Goal: Task Accomplishment & Management: Complete application form

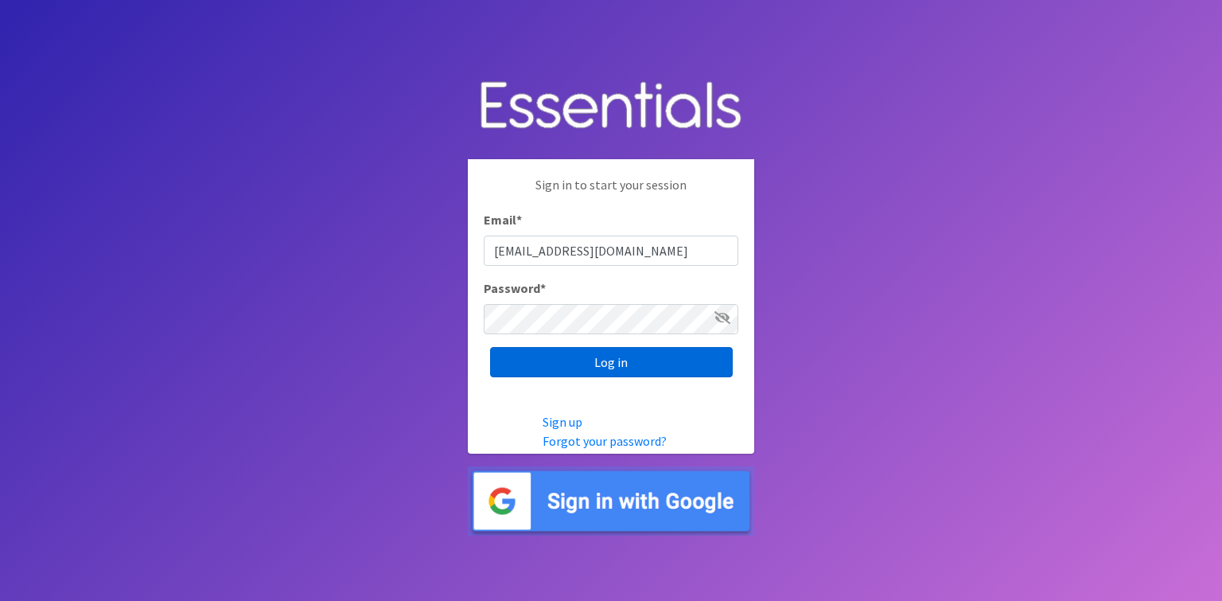
click at [638, 374] on input "Log in" at bounding box center [611, 362] width 243 height 30
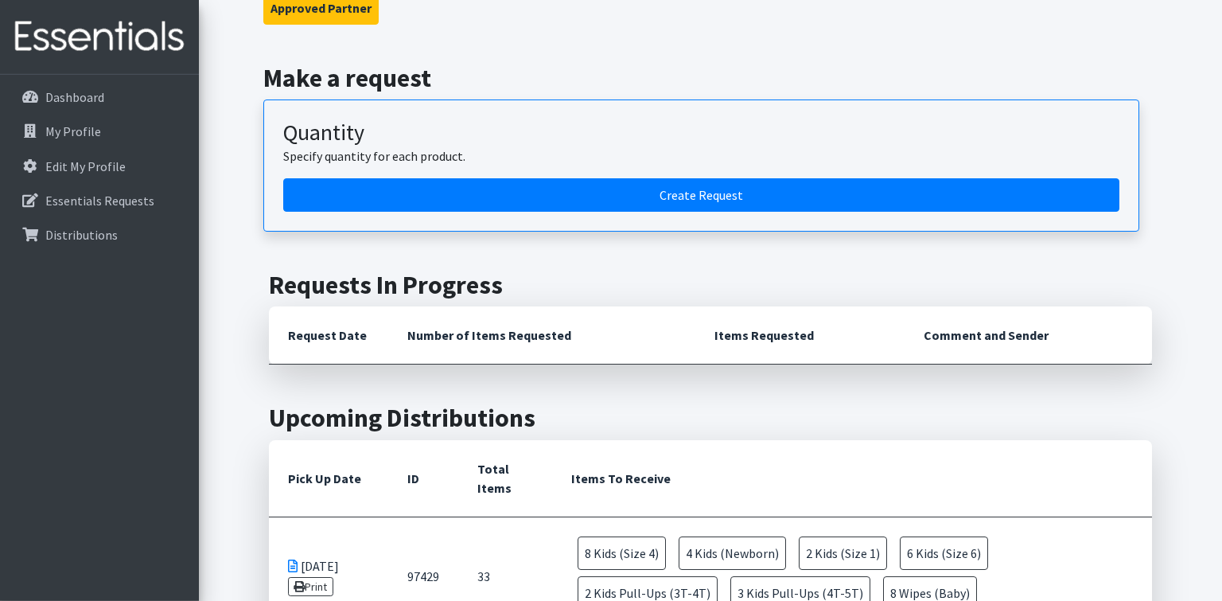
scroll to position [146, 0]
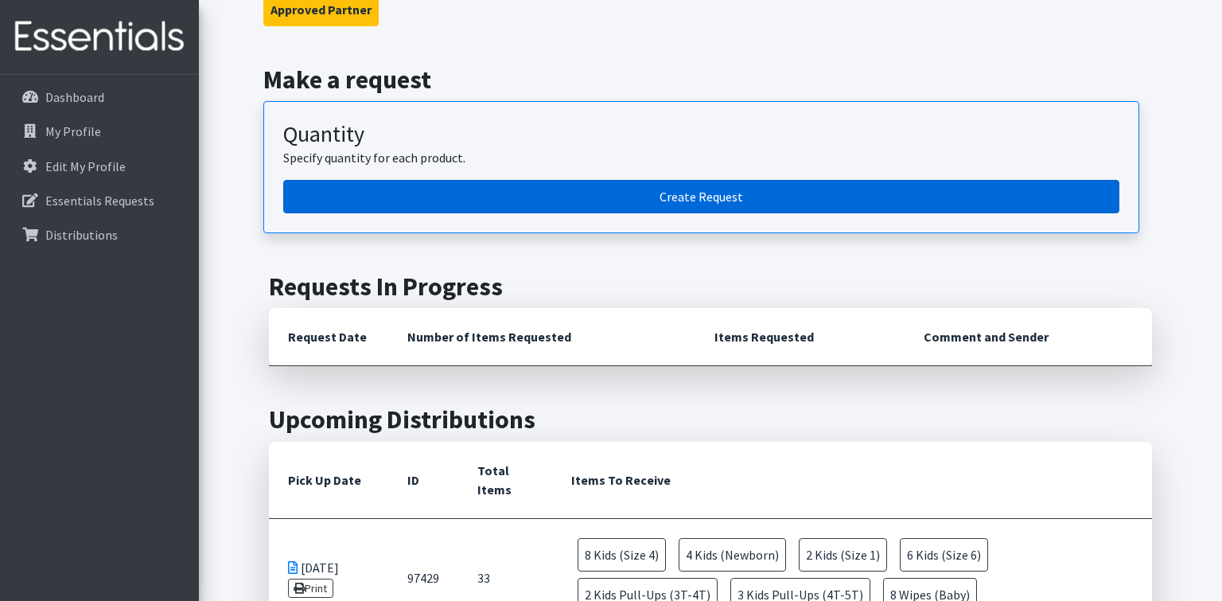
click at [963, 189] on link "Create Request" at bounding box center [701, 196] width 836 height 33
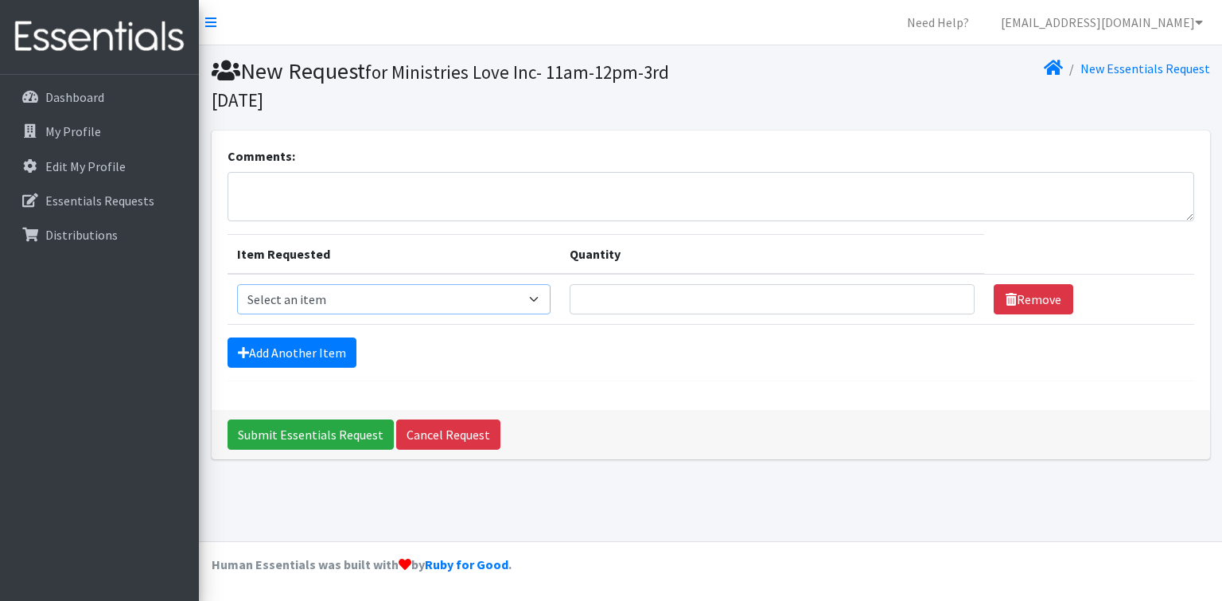
click at [237, 284] on select "Select an item Kids (Newborn) Kids (Size 1) Kids (Size 2) Kids (Size 3) Kids (S…" at bounding box center [394, 299] width 314 height 30
select select "3407"
click option "Kids (Size 5)" at bounding box center [0, 0] width 0 height 0
click at [796, 300] on input "Quantity" at bounding box center [772, 299] width 405 height 30
click at [944, 302] on input "1" at bounding box center [772, 299] width 405 height 30
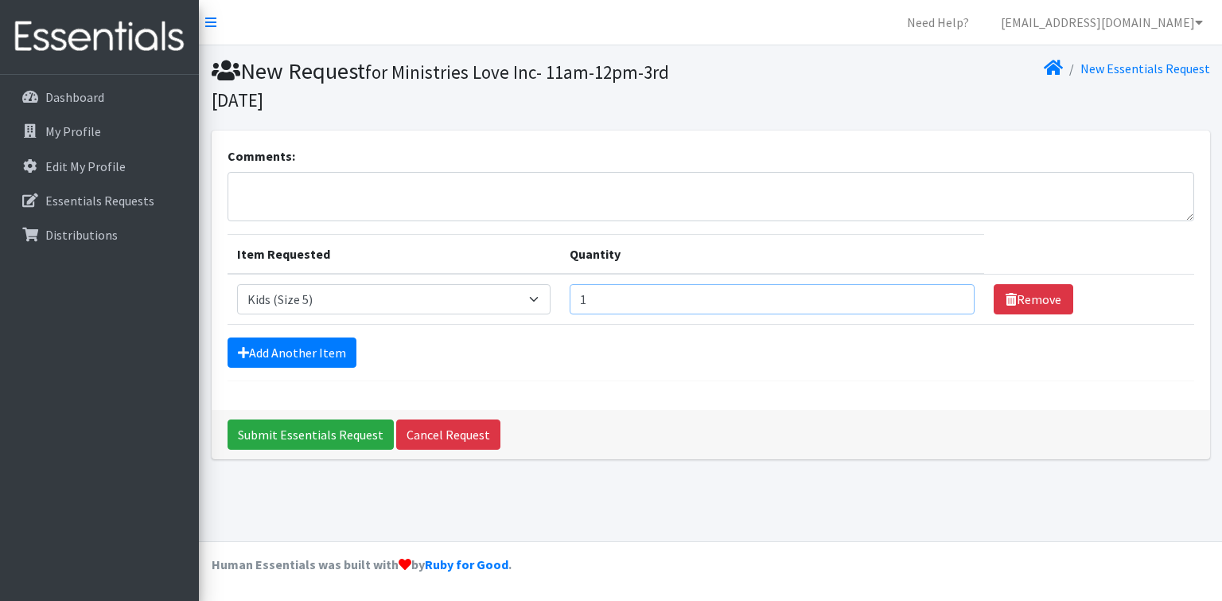
click at [944, 302] on input "1" at bounding box center [772, 299] width 405 height 30
click at [945, 297] on input "2" at bounding box center [772, 299] width 405 height 30
click at [945, 297] on input "3" at bounding box center [772, 299] width 405 height 30
click at [945, 297] on input "4" at bounding box center [772, 299] width 405 height 30
type input "5"
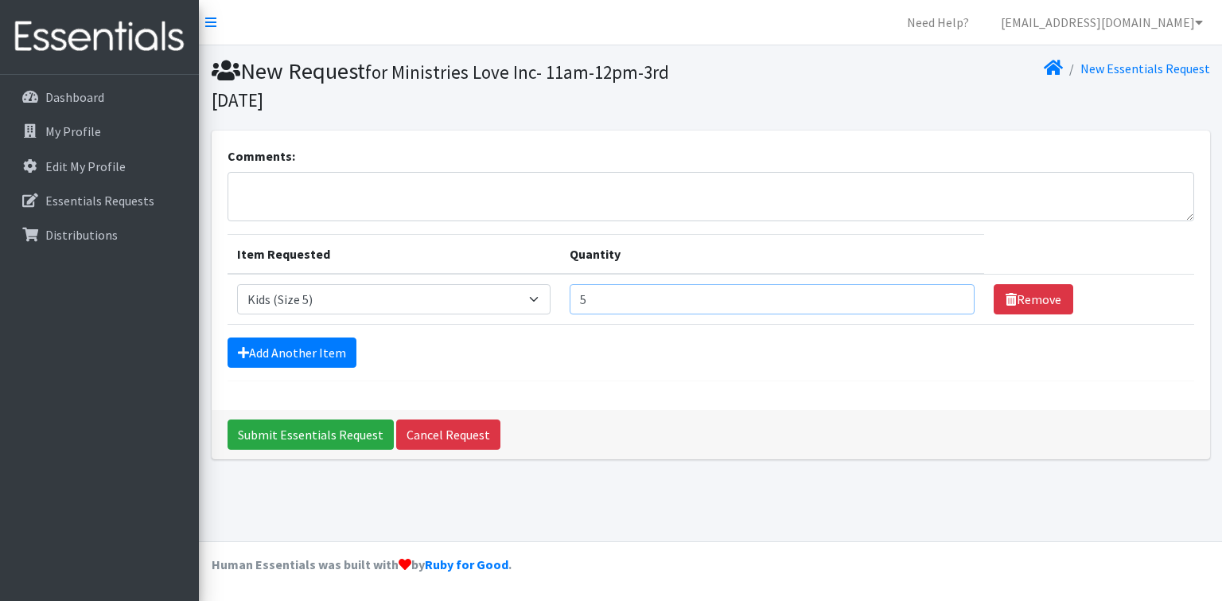
click at [945, 297] on input "5" at bounding box center [772, 299] width 405 height 30
click at [282, 354] on link "Add Another Item" at bounding box center [292, 352] width 129 height 30
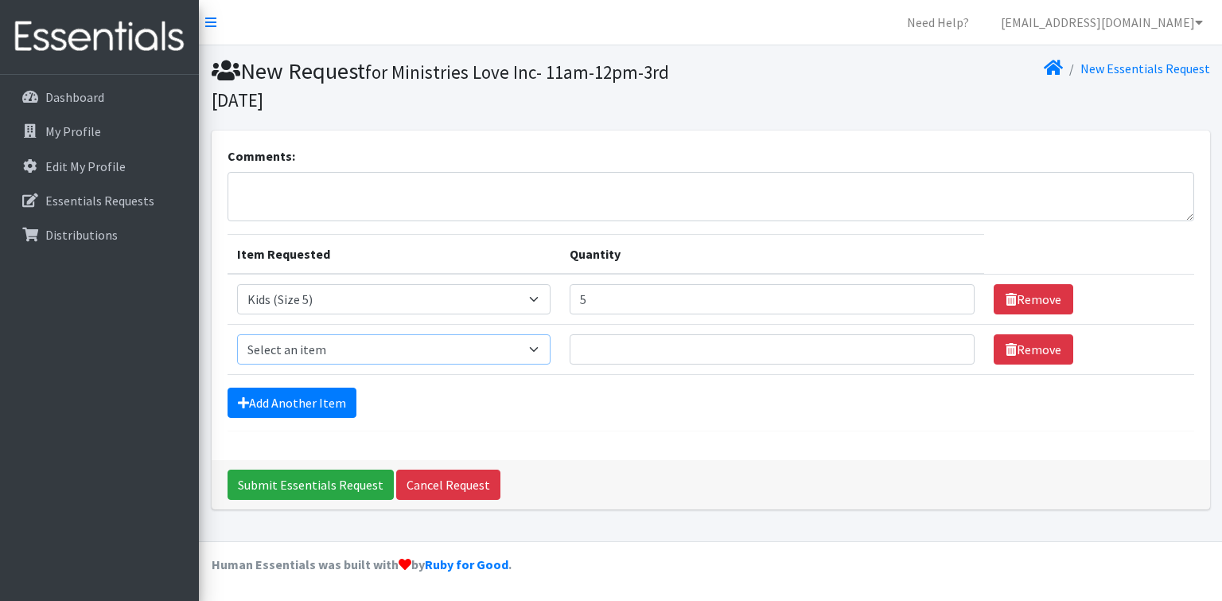
click at [237, 334] on select "Select an item Kids (Newborn) Kids (Size 1) Kids (Size 2) Kids (Size 3) Kids (S…" at bounding box center [394, 349] width 314 height 30
select select "3419"
click option "Kids (Size 6)" at bounding box center [0, 0] width 0 height 0
click at [945, 348] on input "1" at bounding box center [772, 349] width 405 height 30
click at [946, 343] on input "2" at bounding box center [772, 349] width 405 height 30
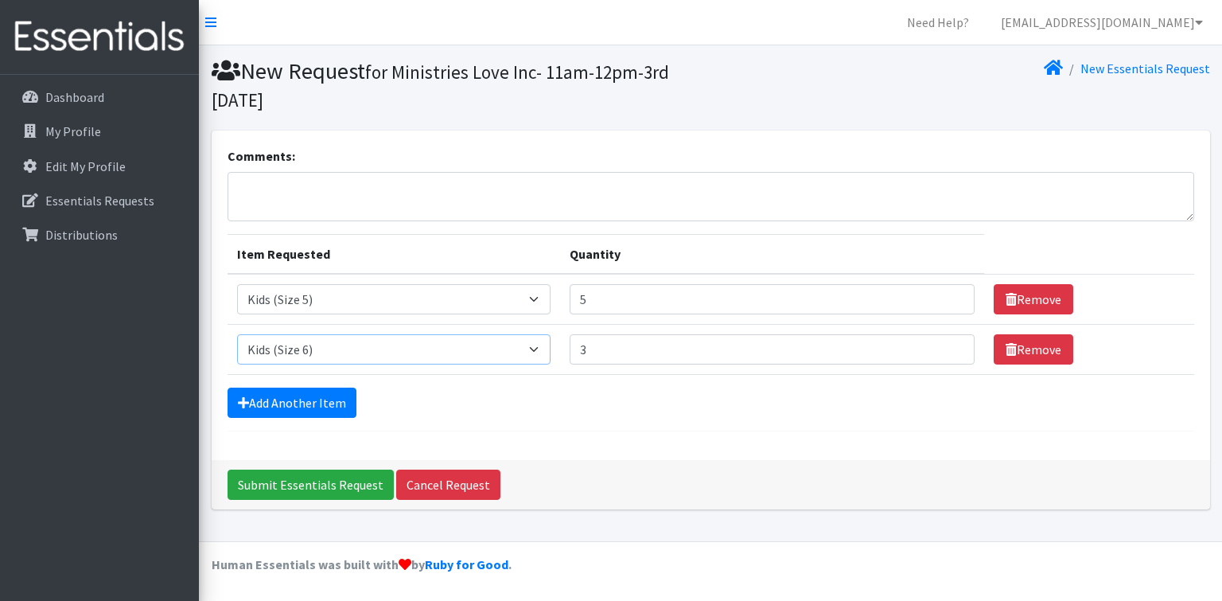
click at [946, 343] on input "3" at bounding box center [772, 349] width 405 height 30
click at [946, 343] on input "4" at bounding box center [772, 349] width 405 height 30
click at [946, 343] on input "5" at bounding box center [772, 349] width 405 height 30
click at [946, 343] on input "6" at bounding box center [772, 349] width 405 height 30
click at [946, 346] on input "7" at bounding box center [772, 349] width 405 height 30
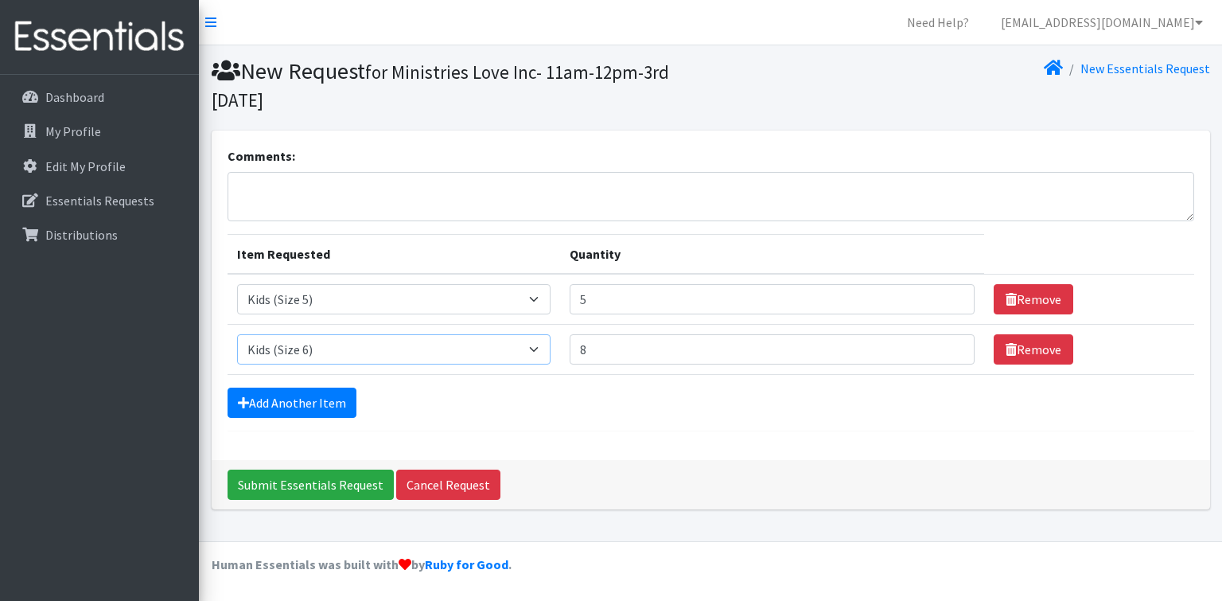
click at [946, 346] on input "8" at bounding box center [772, 349] width 405 height 30
click at [946, 346] on input "9" at bounding box center [772, 349] width 405 height 30
type input "10"
click at [946, 346] on input "10" at bounding box center [772, 349] width 405 height 30
click at [237, 334] on select "Select an item Kids (Newborn) Kids (Size 1) Kids (Size 2) Kids (Size 3) Kids (S…" at bounding box center [394, 349] width 314 height 30
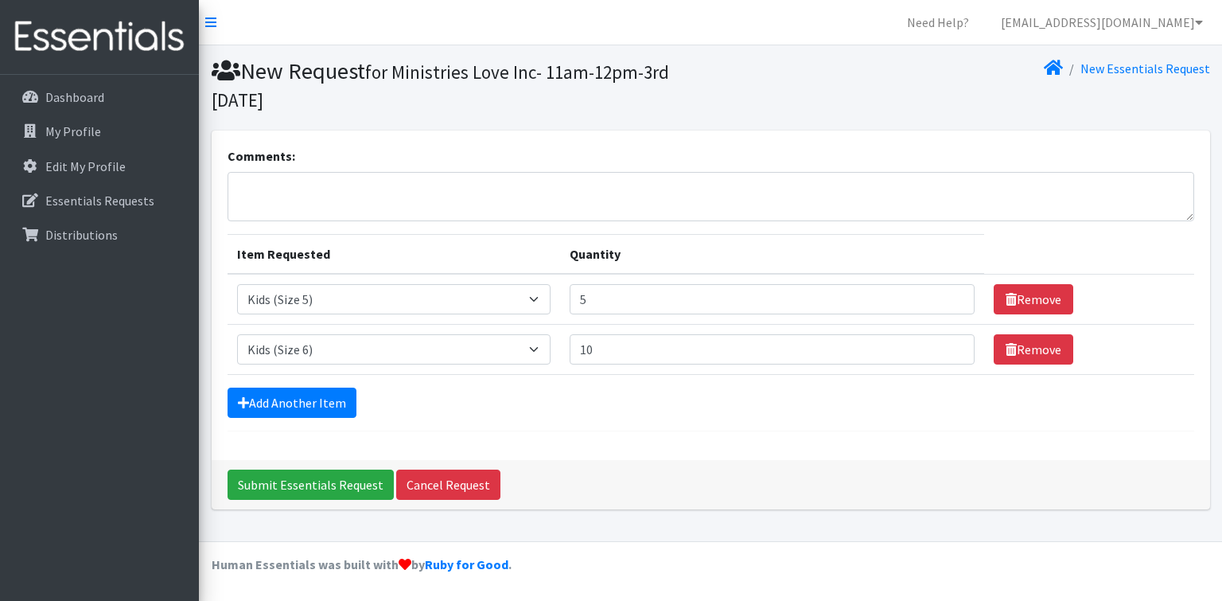
click at [502, 396] on div "Add Another Item" at bounding box center [711, 403] width 967 height 30
click at [334, 405] on link "Add Another Item" at bounding box center [292, 403] width 129 height 30
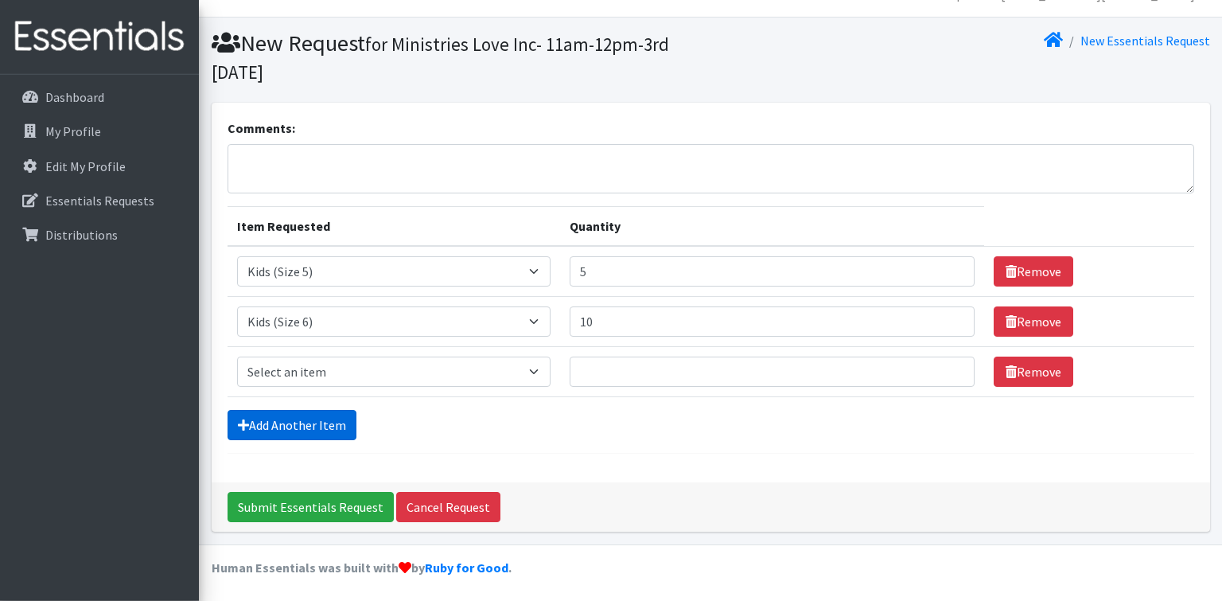
scroll to position [29, 0]
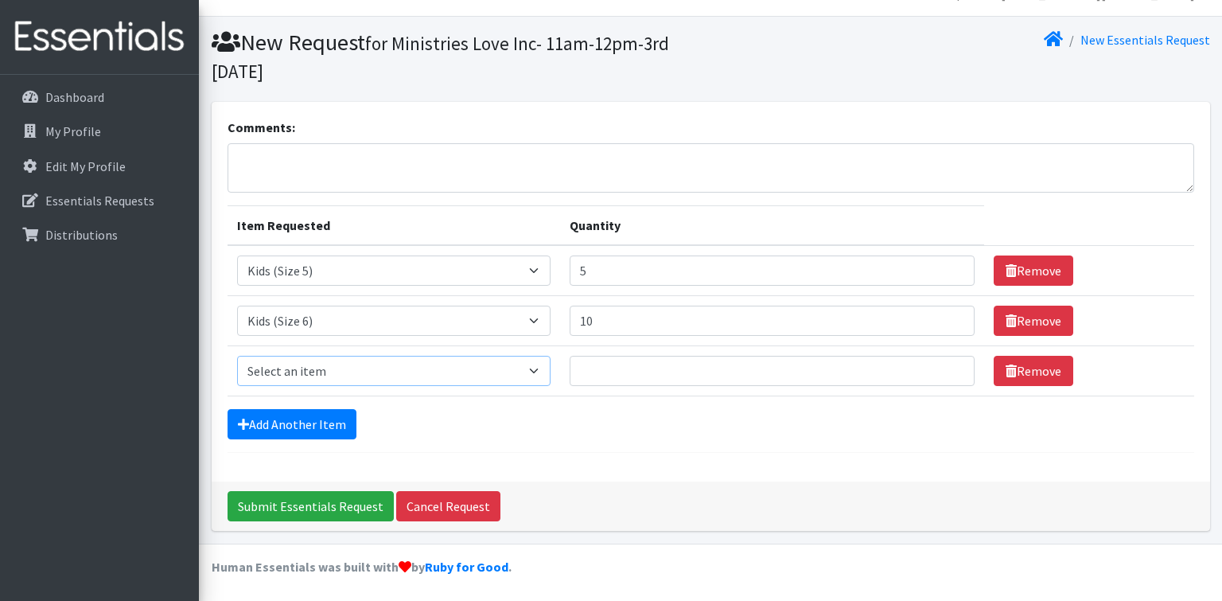
click at [237, 356] on select "Select an item Kids (Newborn) Kids (Size 1) Kids (Size 2) Kids (Size 3) Kids (S…" at bounding box center [394, 371] width 314 height 30
select select "3417"
click option "Kids Pull-Ups (3T-4T)" at bounding box center [0, 0] width 0 height 0
click at [946, 370] on input "1" at bounding box center [772, 371] width 405 height 30
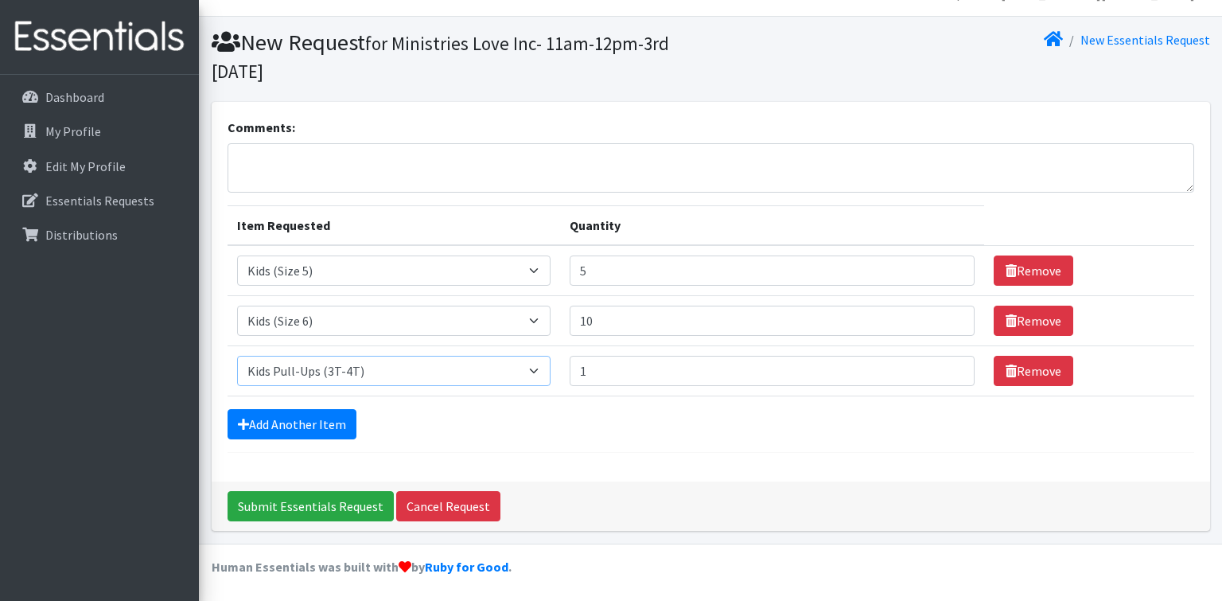
click at [946, 370] on input "1" at bounding box center [772, 371] width 405 height 30
click at [946, 364] on input "2" at bounding box center [772, 371] width 405 height 30
click at [946, 364] on input "4" at bounding box center [772, 371] width 405 height 30
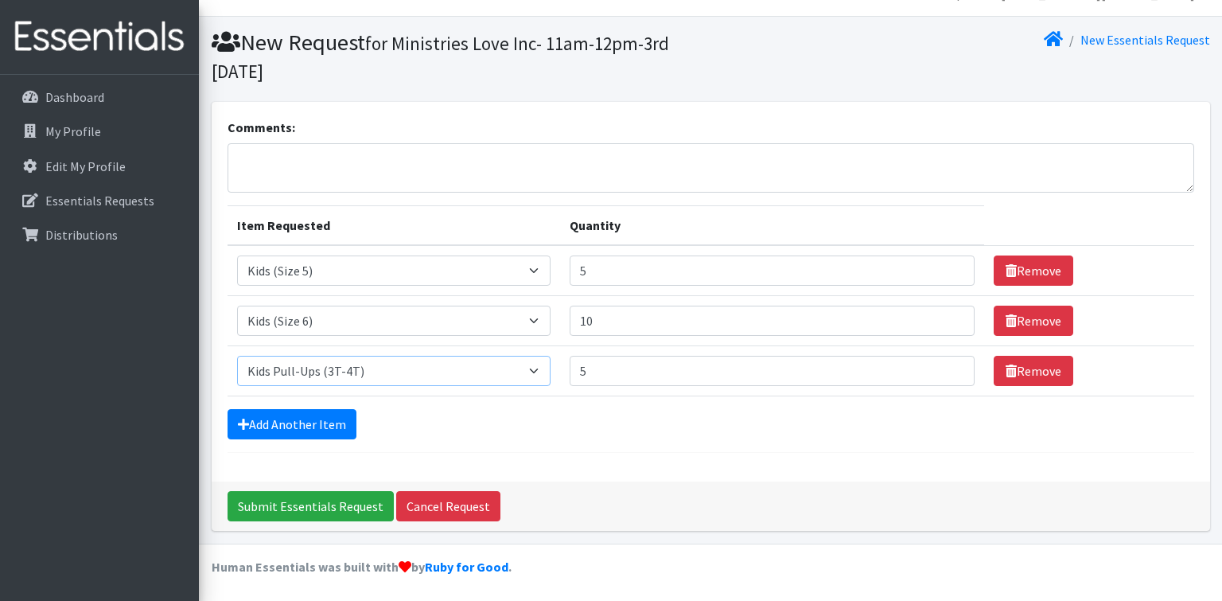
click at [946, 364] on input "5" at bounding box center [772, 371] width 405 height 30
click at [946, 364] on input "6" at bounding box center [772, 371] width 405 height 30
type input "5"
click at [946, 374] on input "5" at bounding box center [772, 371] width 405 height 30
click at [337, 425] on link "Add Another Item" at bounding box center [292, 424] width 129 height 30
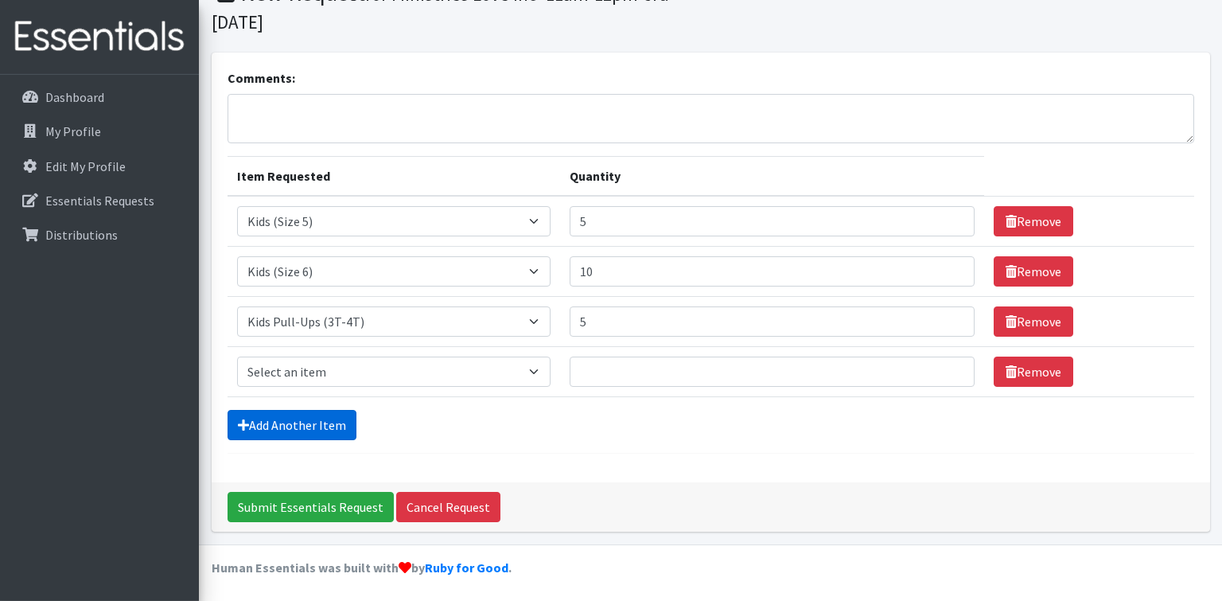
scroll to position [79, 0]
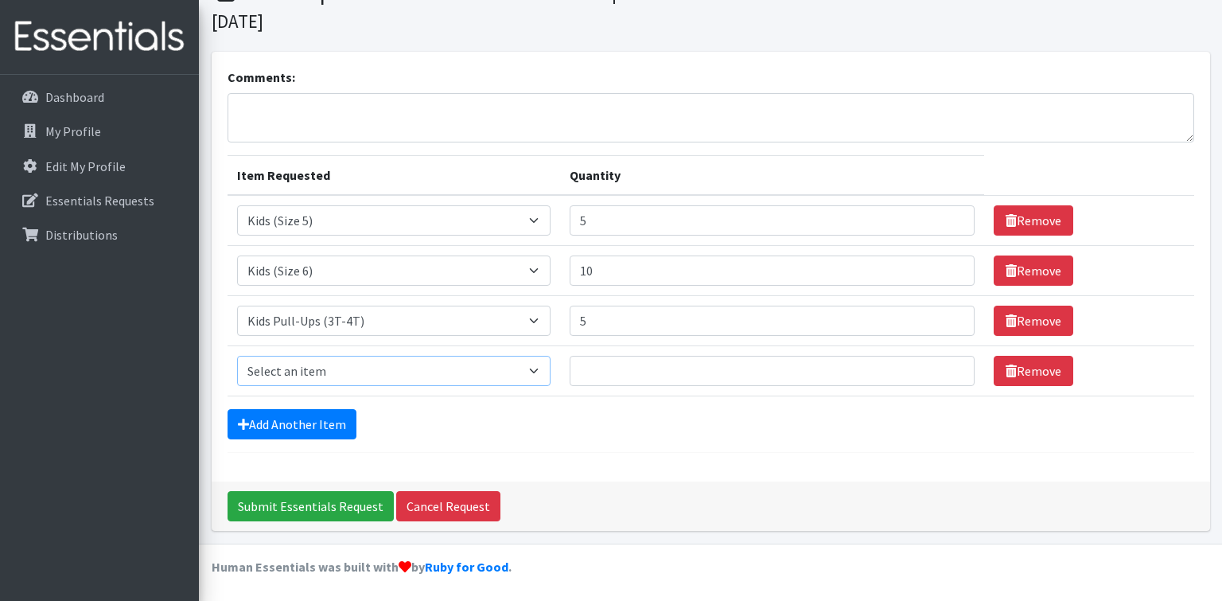
click at [237, 356] on select "Select an item Kids (Newborn) Kids (Size 1) Kids (Size 2) Kids (Size 3) Kids (S…" at bounding box center [394, 371] width 314 height 30
click option "Kids (Size 3)" at bounding box center [0, 0] width 0 height 0
click at [237, 356] on select "Select an item Kids (Newborn) Kids (Size 1) Kids (Size 2) Kids (Size 3) Kids (S…" at bounding box center [394, 371] width 314 height 30
select select "3408"
click option "Kids Pull-Ups (4T-5T)" at bounding box center [0, 0] width 0 height 0
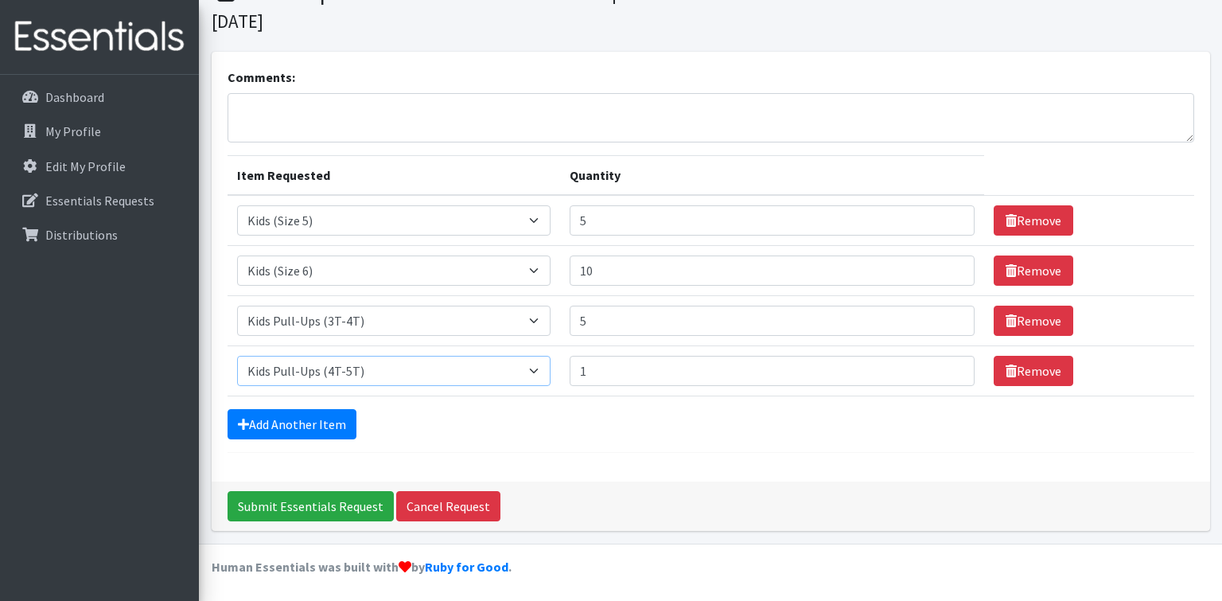
click at [947, 364] on input "1" at bounding box center [772, 371] width 405 height 30
click at [947, 364] on input "2" at bounding box center [772, 371] width 405 height 30
click at [947, 364] on input "3" at bounding box center [772, 371] width 405 height 30
click at [947, 364] on input "4" at bounding box center [772, 371] width 405 height 30
type input "5"
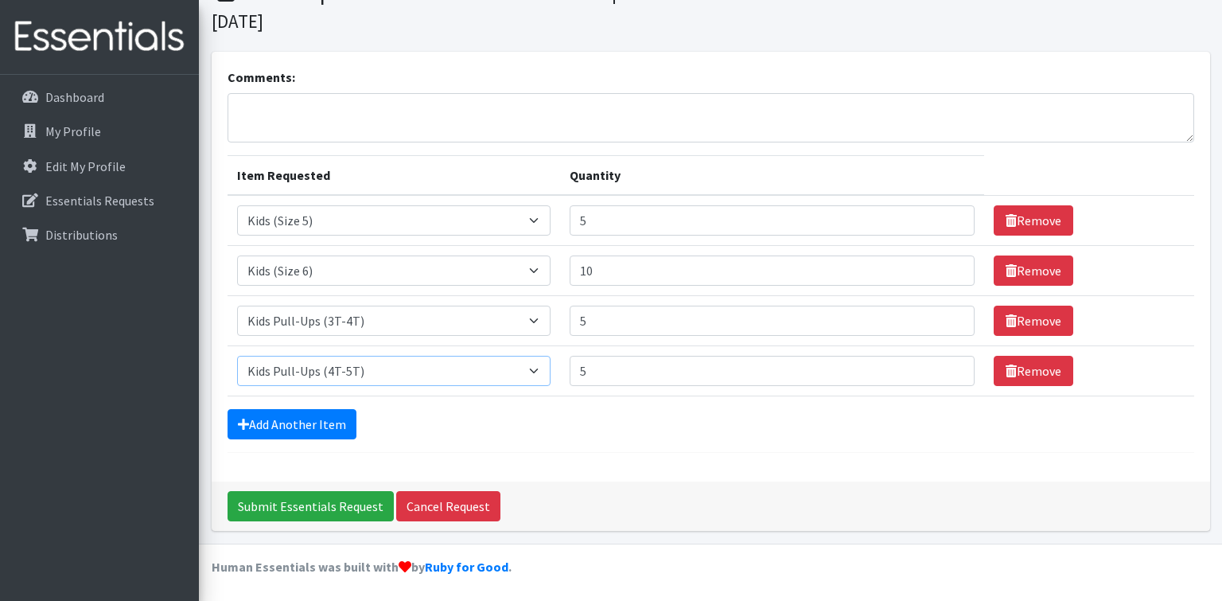
click at [947, 364] on input "5" at bounding box center [772, 371] width 405 height 30
click at [318, 428] on link "Add Another Item" at bounding box center [292, 424] width 129 height 30
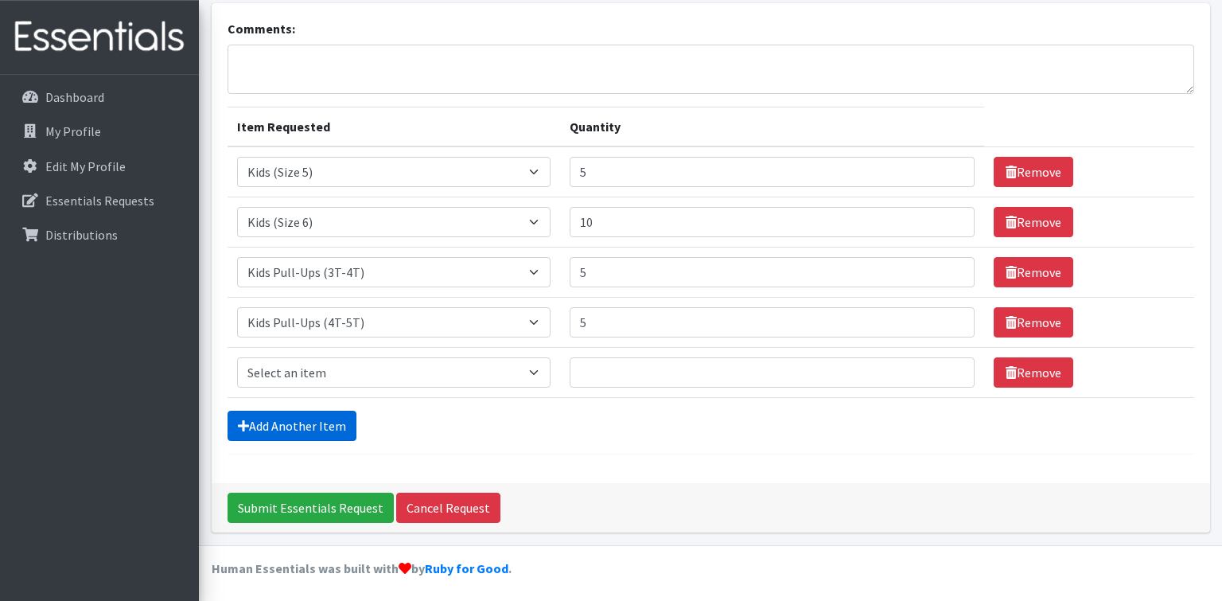
scroll to position [128, 0]
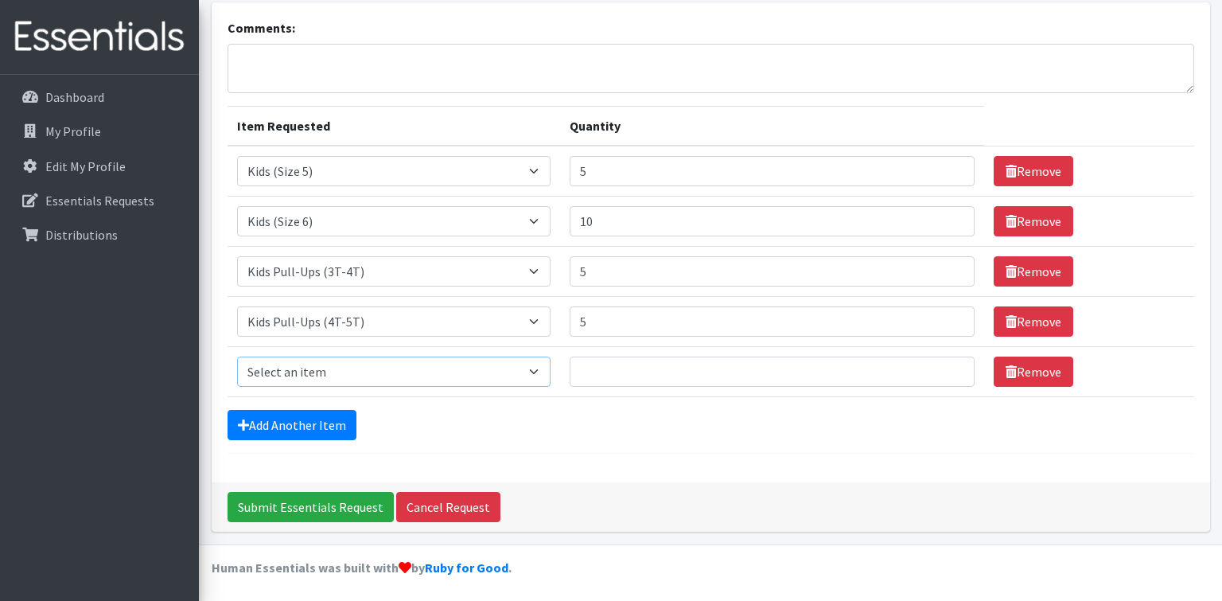
click at [237, 357] on select "Select an item Kids (Newborn) Kids (Size 1) Kids (Size 2) Kids (Size 3) Kids (S…" at bounding box center [394, 372] width 314 height 30
select select "3418"
click option "Wipes (Baby)" at bounding box center [0, 0] width 0 height 0
click at [945, 366] on input "1" at bounding box center [772, 372] width 405 height 30
click at [945, 366] on input "2" at bounding box center [772, 372] width 405 height 30
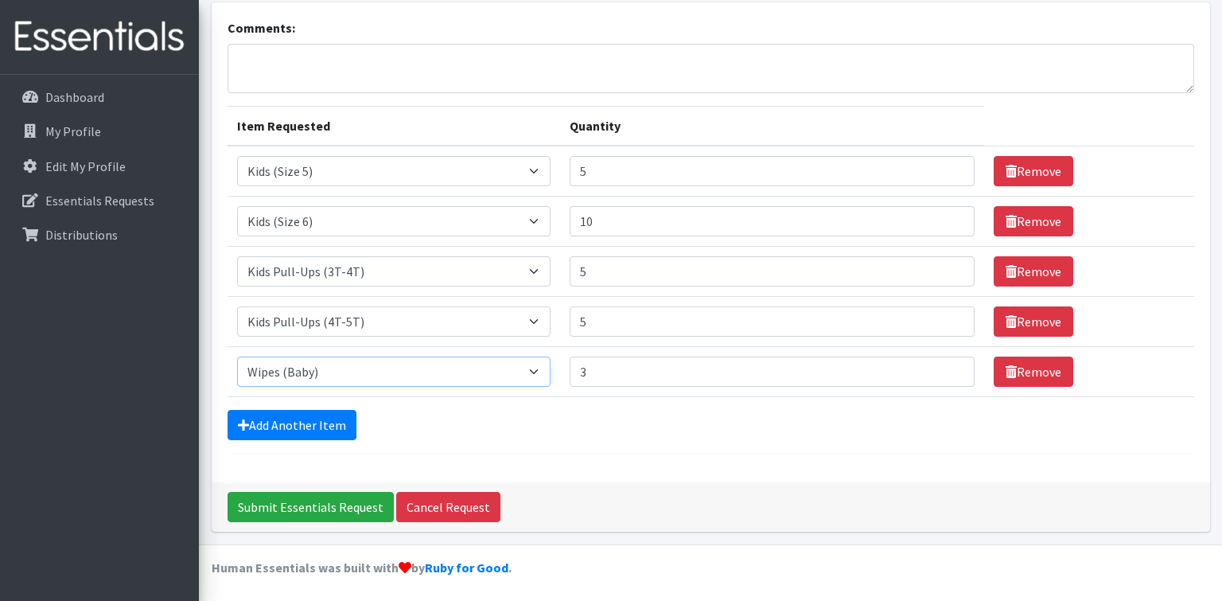
click at [945, 366] on input "3" at bounding box center [772, 372] width 405 height 30
click at [945, 366] on input "4" at bounding box center [772, 372] width 405 height 30
click at [945, 366] on input "5" at bounding box center [772, 372] width 405 height 30
click at [945, 366] on input "6" at bounding box center [772, 372] width 405 height 30
click at [945, 366] on input "7" at bounding box center [772, 372] width 405 height 30
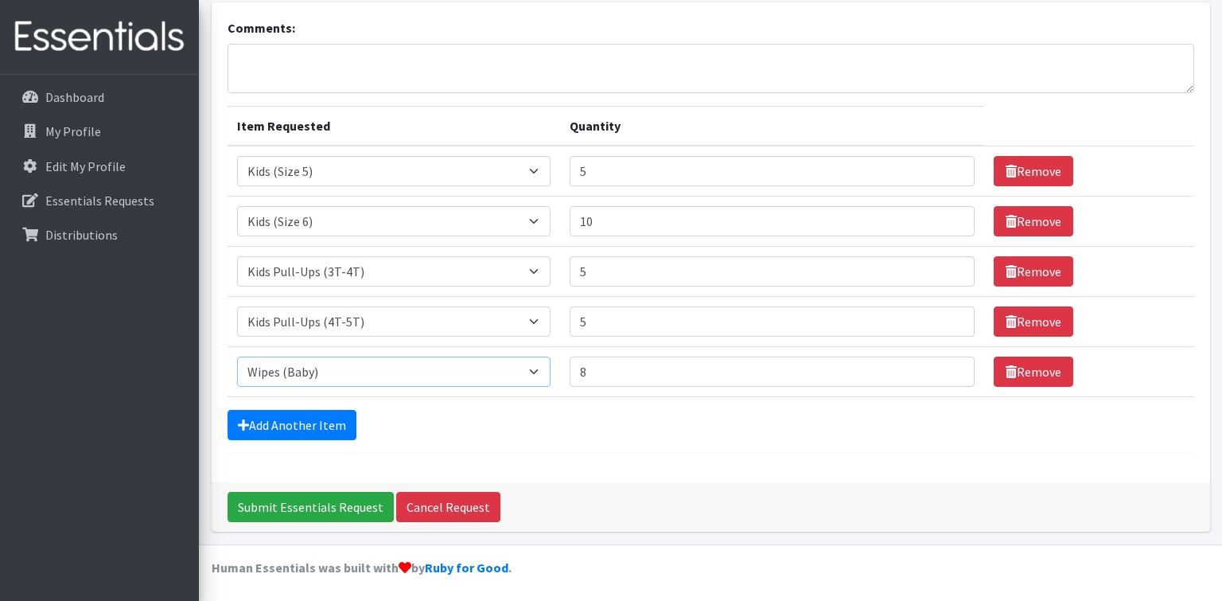
type input "8"
click at [945, 366] on input "8" at bounding box center [772, 372] width 405 height 30
click at [816, 495] on div "Submit Essentials Request Cancel Request" at bounding box center [711, 506] width 999 height 49
click at [333, 505] on input "Submit Essentials Request" at bounding box center [311, 507] width 166 height 30
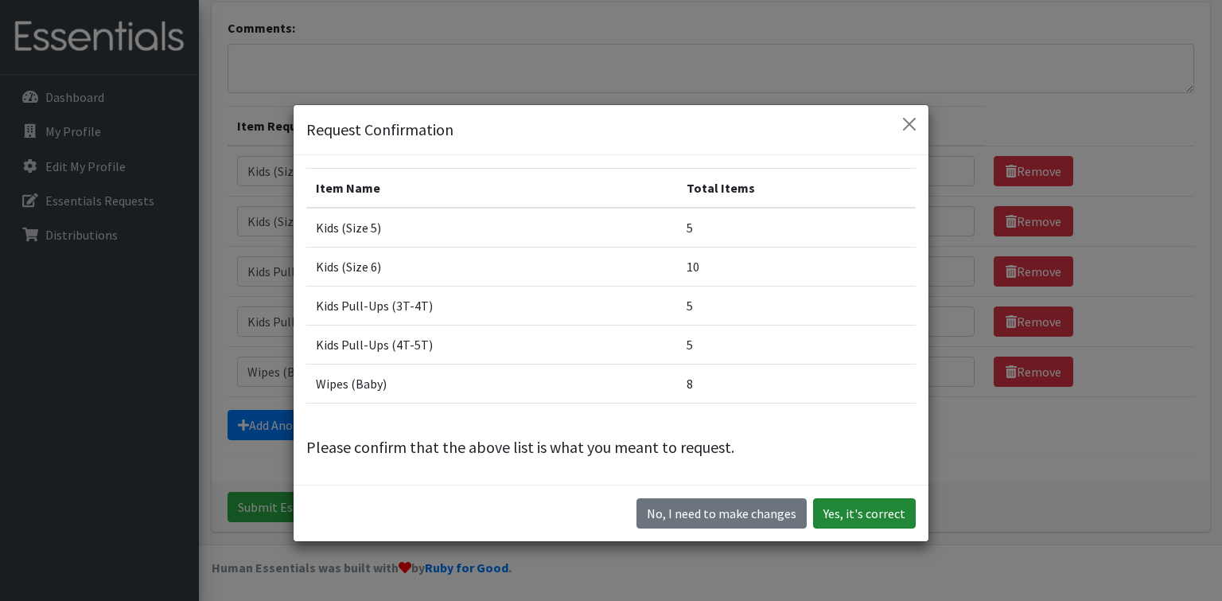
click at [848, 516] on button "Yes, it's correct" at bounding box center [864, 513] width 103 height 30
